Goal: Task Accomplishment & Management: Manage account settings

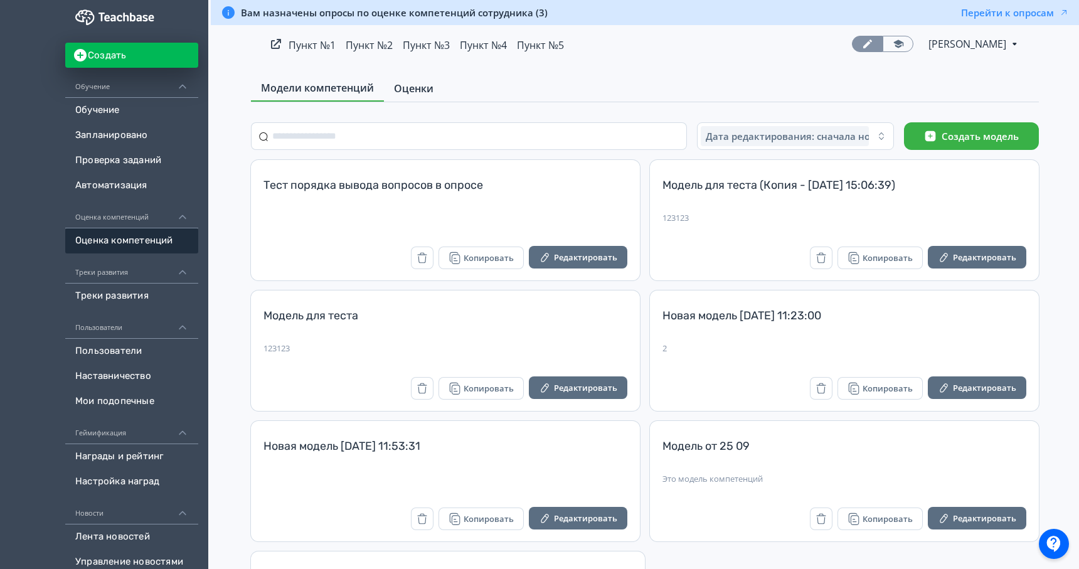
click at [412, 94] on span "Оценки" at bounding box center [414, 88] width 40 height 15
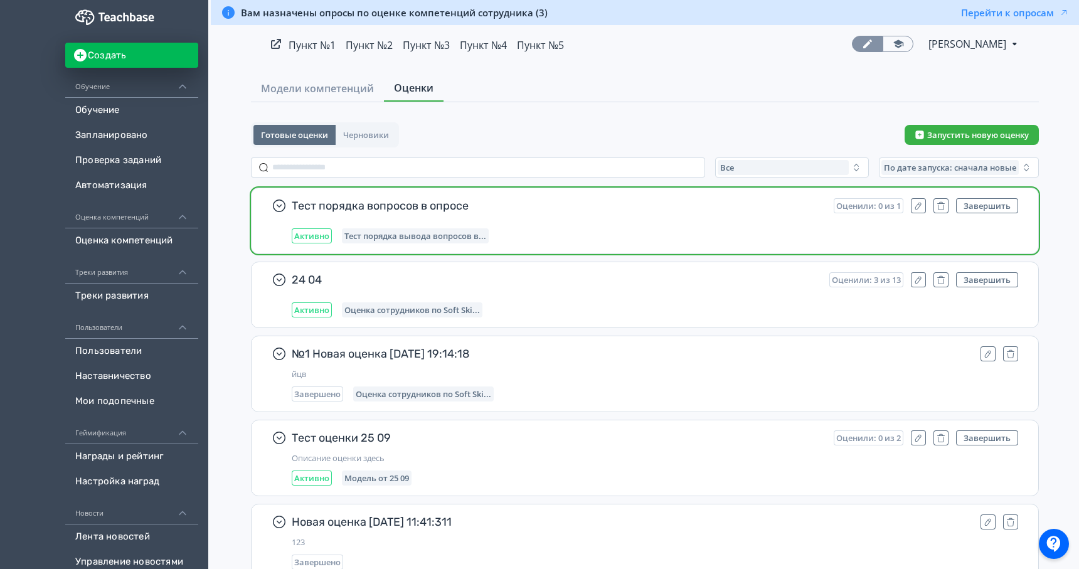
click at [493, 218] on div "Тест порядка вопросов в опросе Оценили: 0 из 1 Завершить Активно Тест порядка в…" at bounding box center [655, 220] width 726 height 45
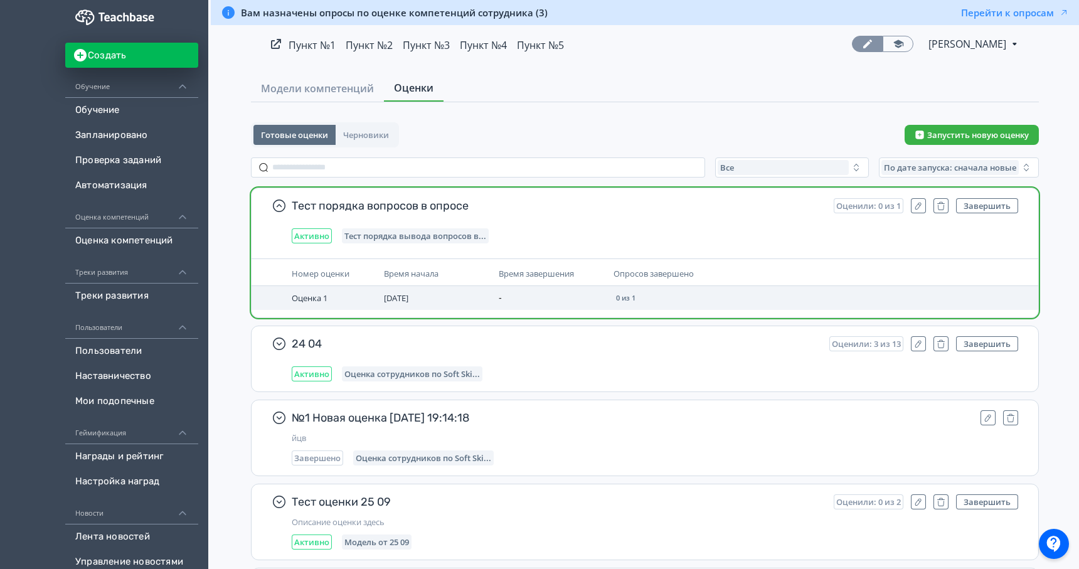
click at [666, 305] on td "0 из 1" at bounding box center [742, 298] width 268 height 24
click at [316, 296] on span "Оценка 1" at bounding box center [310, 297] width 36 height 11
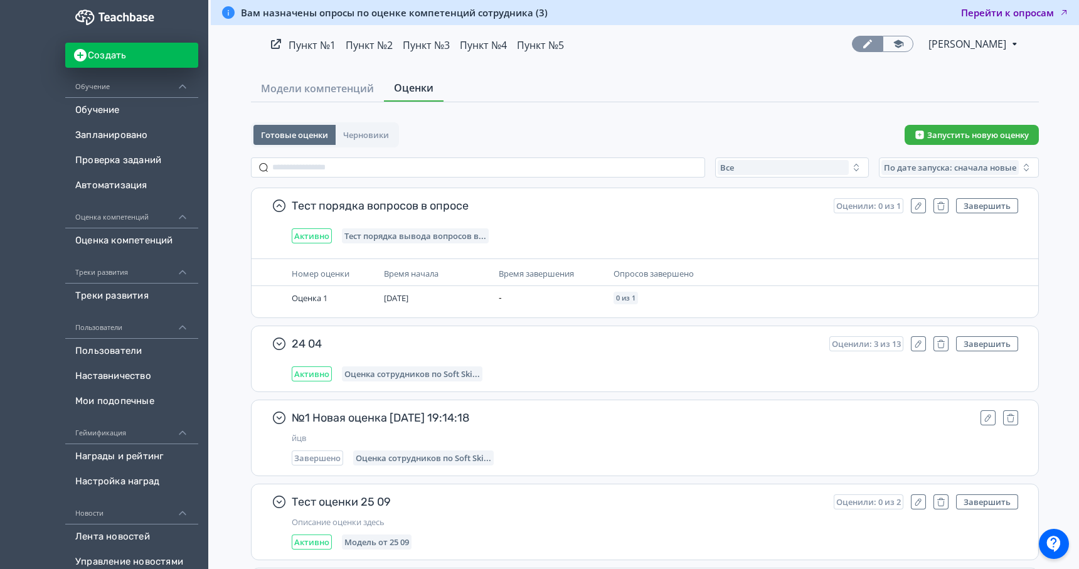
click at [1008, 13] on button "Перейти к опросам" at bounding box center [1015, 12] width 108 height 13
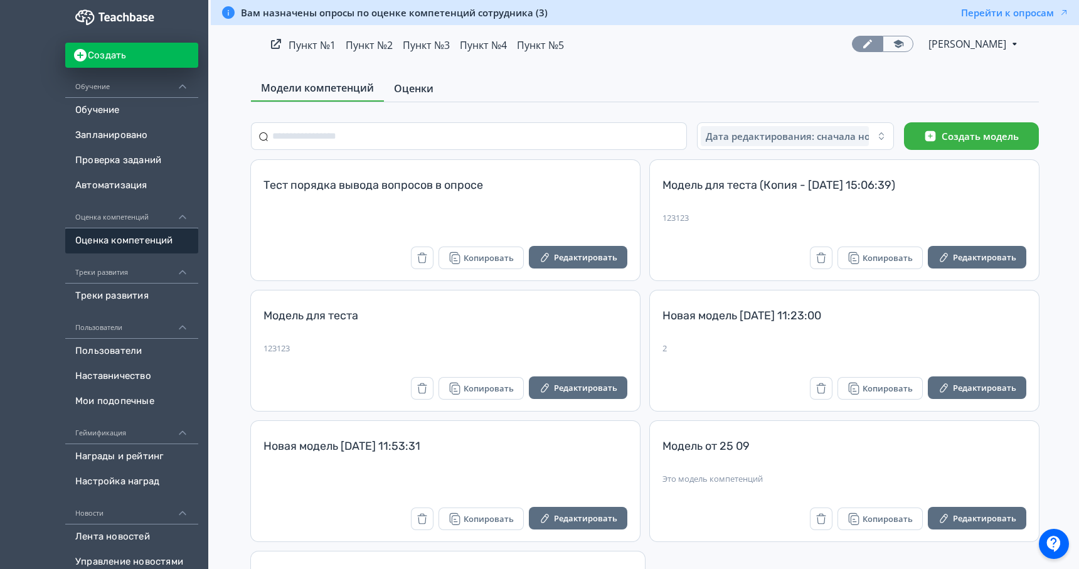
click at [420, 92] on span "Оценки" at bounding box center [414, 88] width 40 height 15
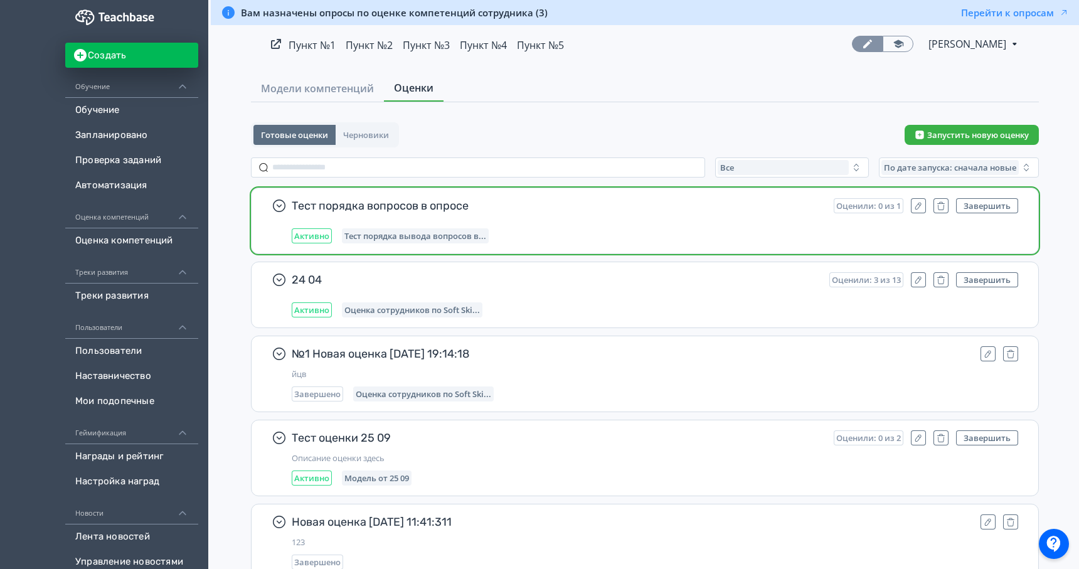
click at [551, 211] on span "Тест порядка вопросов в опросе" at bounding box center [558, 205] width 532 height 15
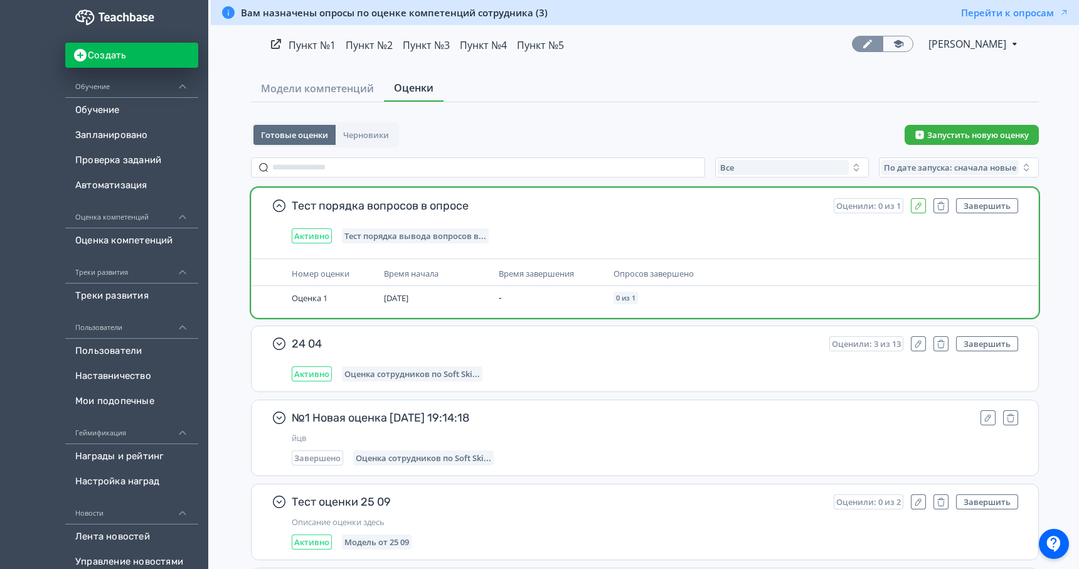
click at [921, 210] on icon "button" at bounding box center [918, 206] width 10 height 10
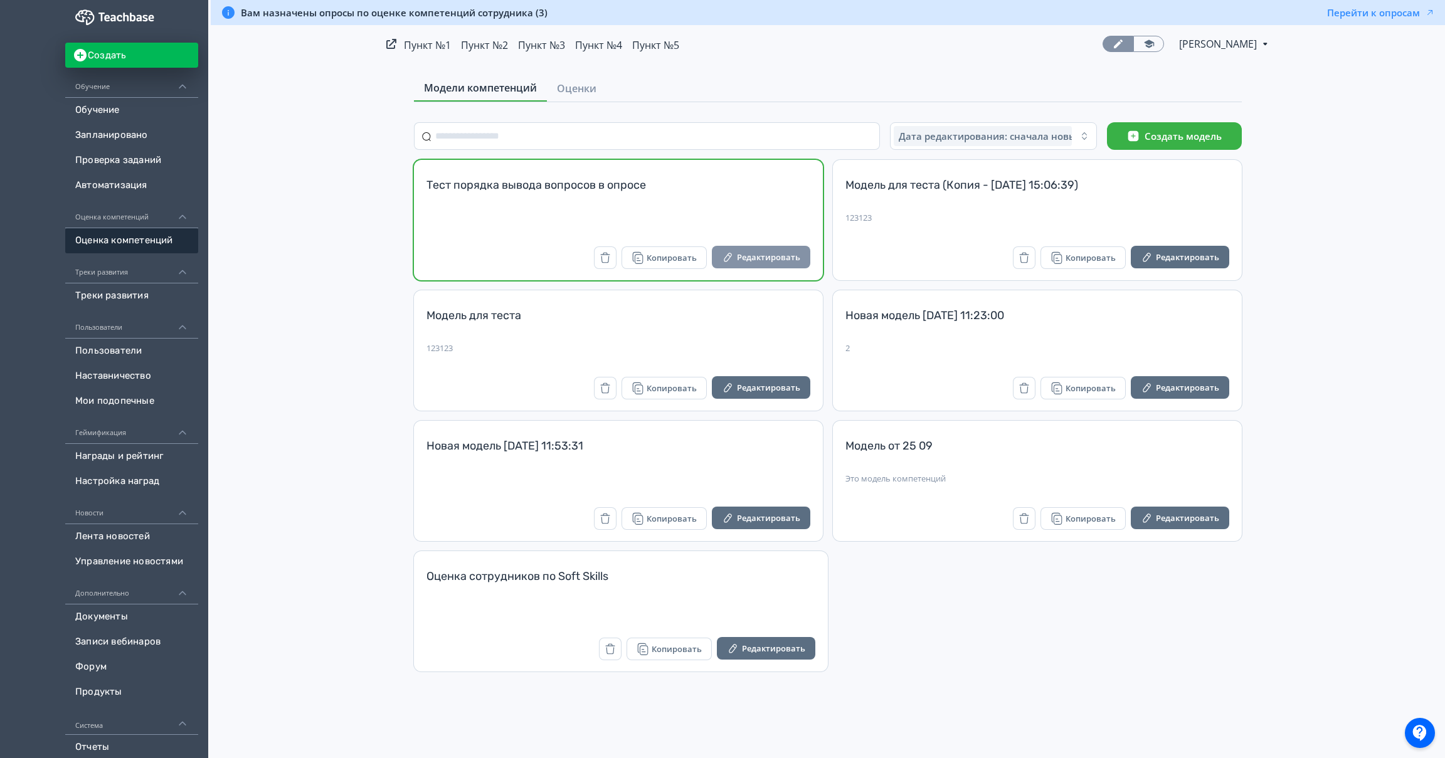
click at [754, 253] on button "Редактировать" at bounding box center [761, 257] width 98 height 23
